Goal: Transaction & Acquisition: Purchase product/service

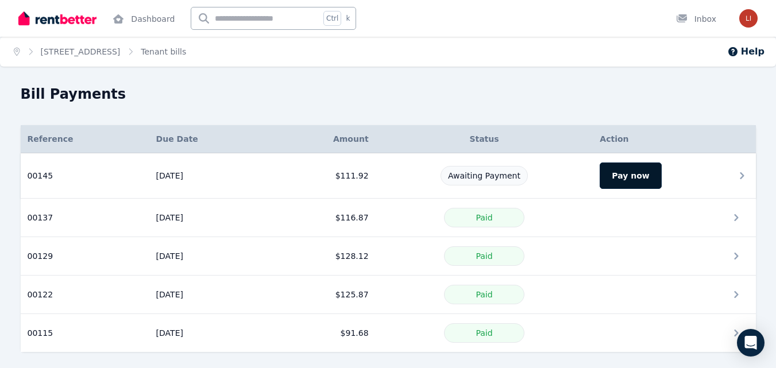
click at [626, 170] on button "Pay now" at bounding box center [629, 176] width 61 height 26
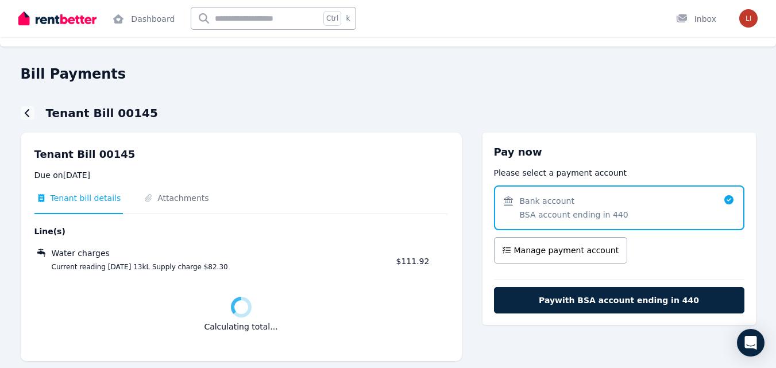
scroll to position [9, 0]
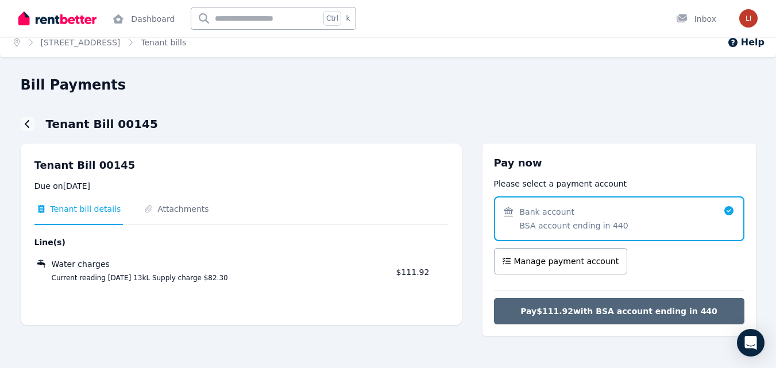
click at [566, 312] on span "Pay $111.92 with BSA account ending in 440" at bounding box center [618, 310] width 197 height 11
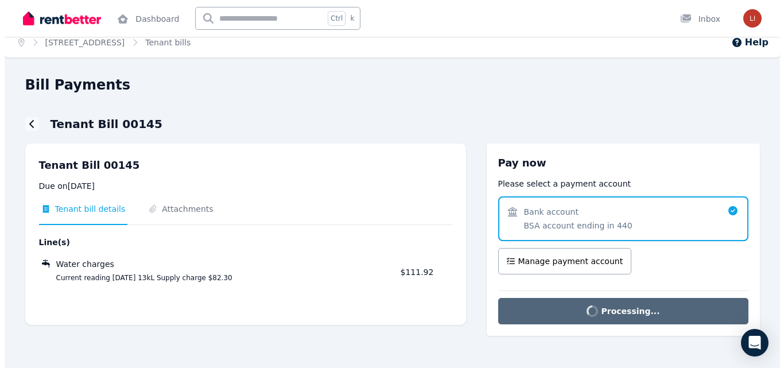
scroll to position [0, 0]
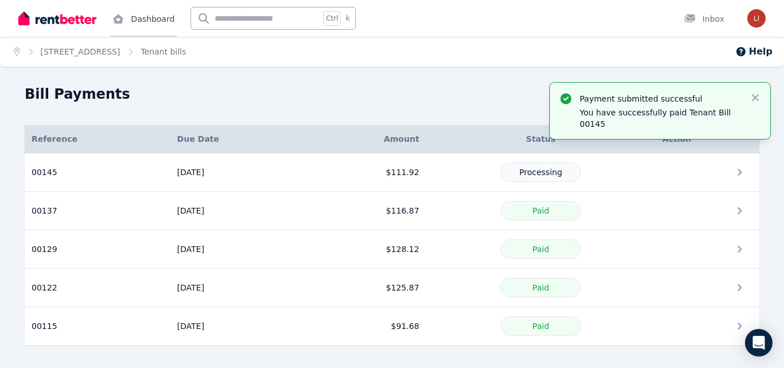
click at [134, 14] on link "Dashboard" at bounding box center [143, 18] width 67 height 37
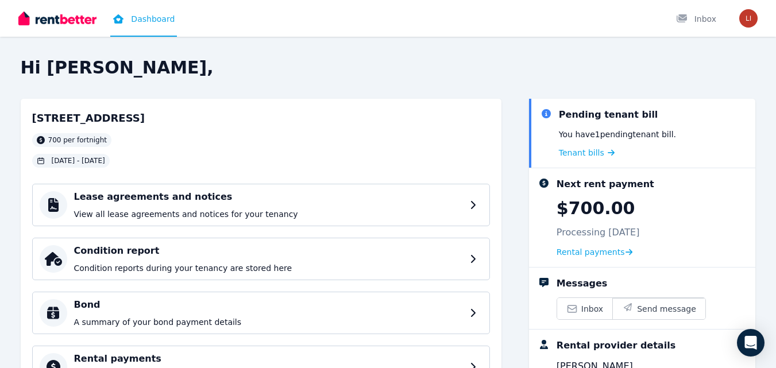
click at [252, 57] on h2 "Hi [PERSON_NAME]," at bounding box center [388, 67] width 735 height 21
click at [588, 146] on div "Pending tenant bill You have 1 pending tenant bill . Tenant bills" at bounding box center [653, 133] width 188 height 51
click at [586, 156] on span "Tenant bills" at bounding box center [581, 152] width 45 height 11
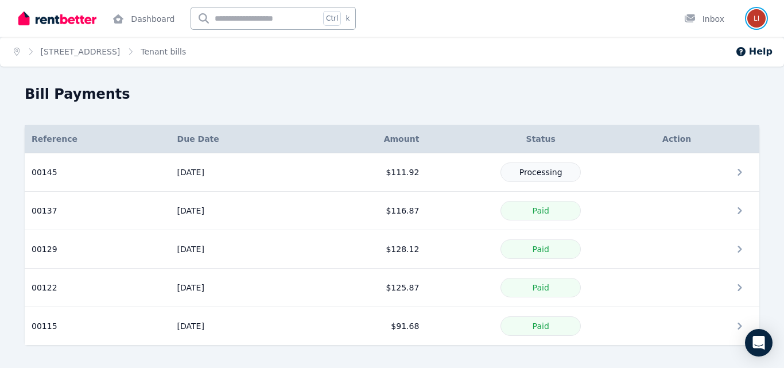
click at [755, 20] on img "button" at bounding box center [757, 18] width 18 height 18
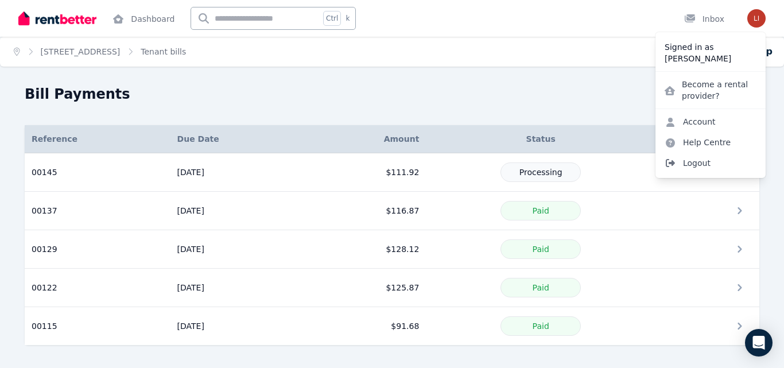
click at [703, 157] on span "Logout" at bounding box center [711, 163] width 110 height 21
